Goal: Task Accomplishment & Management: Use online tool/utility

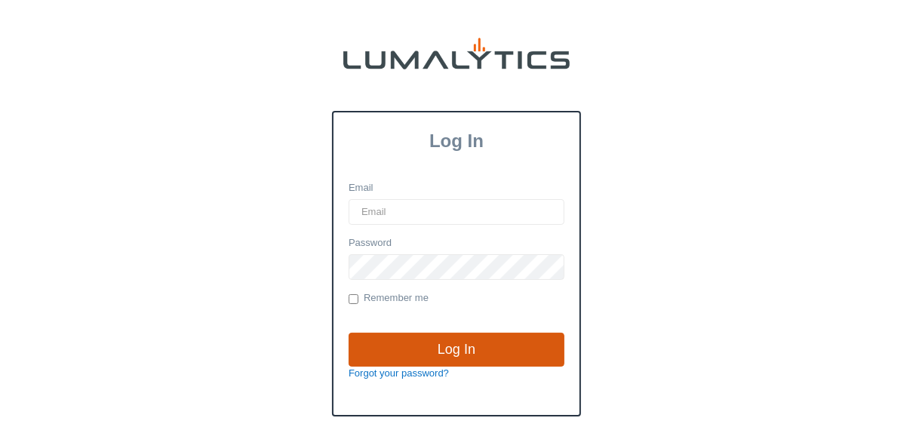
type input "[EMAIL_ADDRESS][DOMAIN_NAME]"
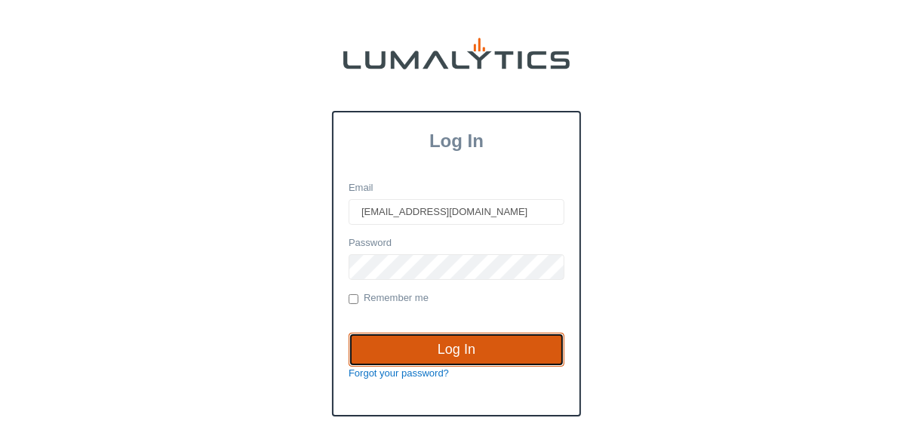
click at [444, 339] on input "Log In" at bounding box center [457, 350] width 216 height 35
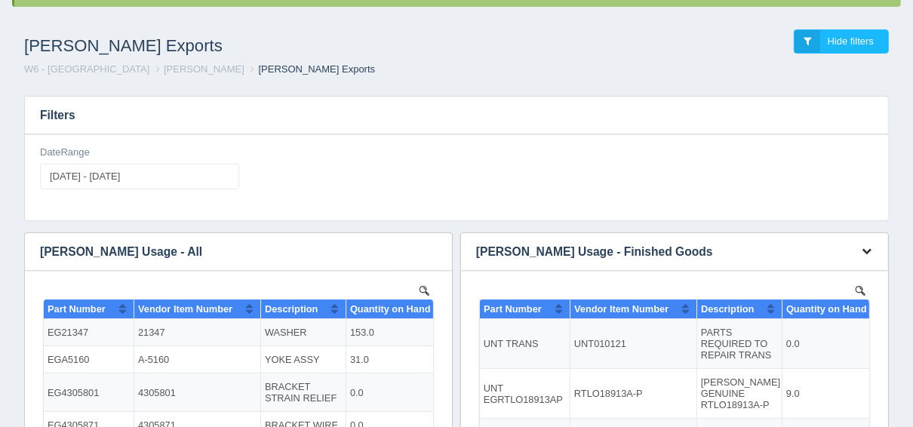
click at [865, 248] on icon "button" at bounding box center [867, 251] width 10 height 10
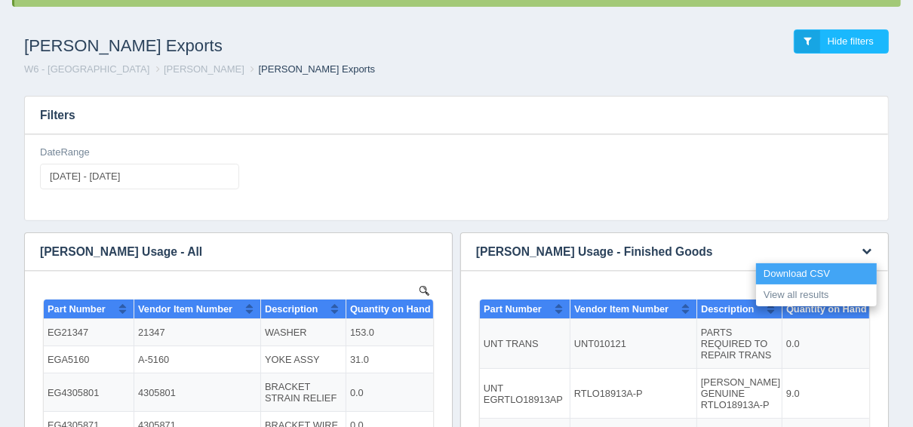
click at [823, 273] on link "Download CSV" at bounding box center [816, 274] width 121 height 22
